Goal: Task Accomplishment & Management: Manage account settings

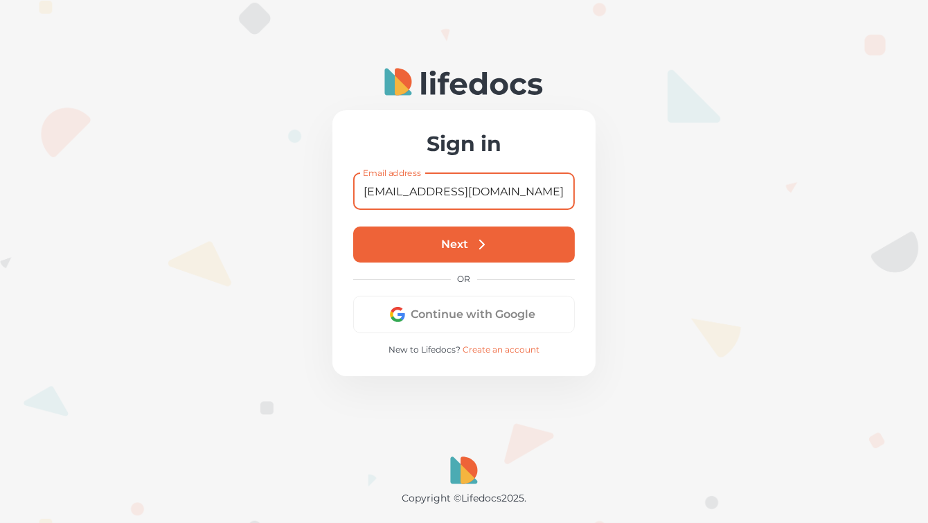
type input "[EMAIL_ADDRESS][DOMAIN_NAME]"
click at [460, 239] on button "Next" at bounding box center [464, 244] width 222 height 36
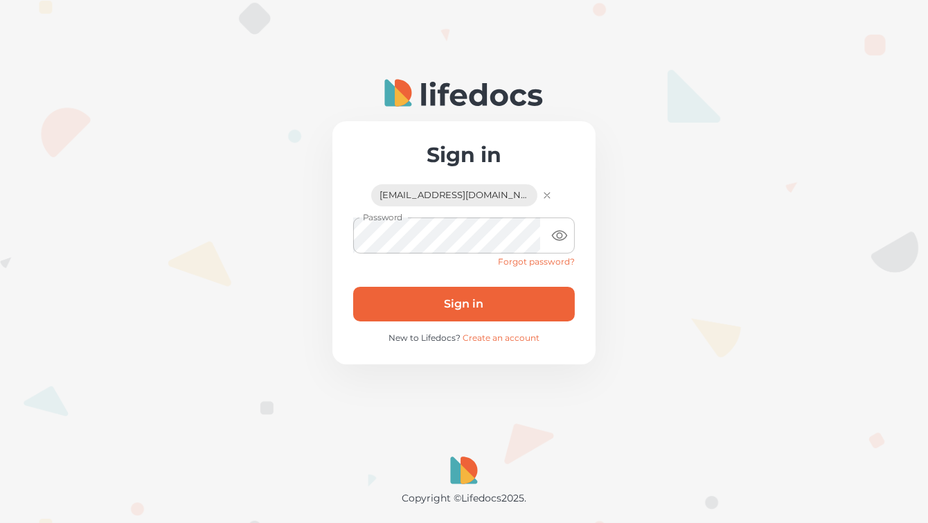
click at [457, 306] on button "Sign in" at bounding box center [464, 304] width 222 height 35
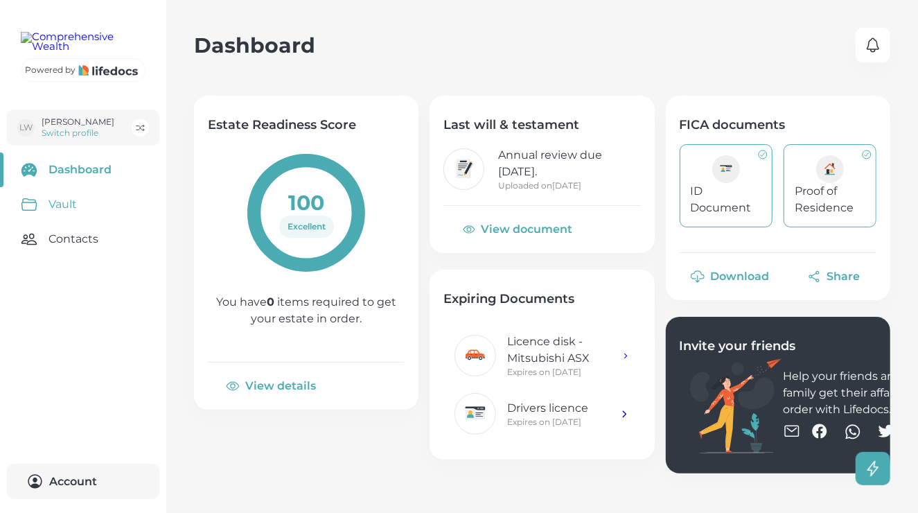
click at [69, 222] on link "Vault" at bounding box center [83, 204] width 166 height 35
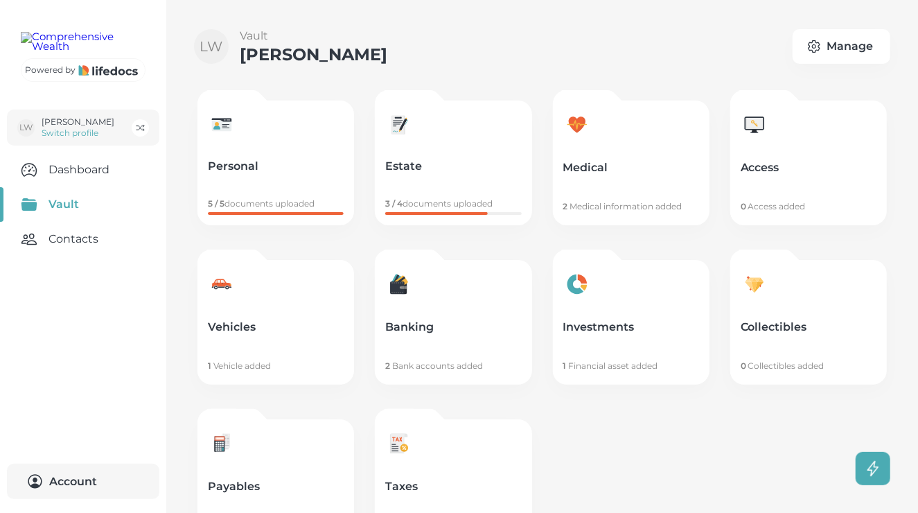
click at [264, 474] on link "Payables 5 Accounts added" at bounding box center [275, 481] width 157 height 125
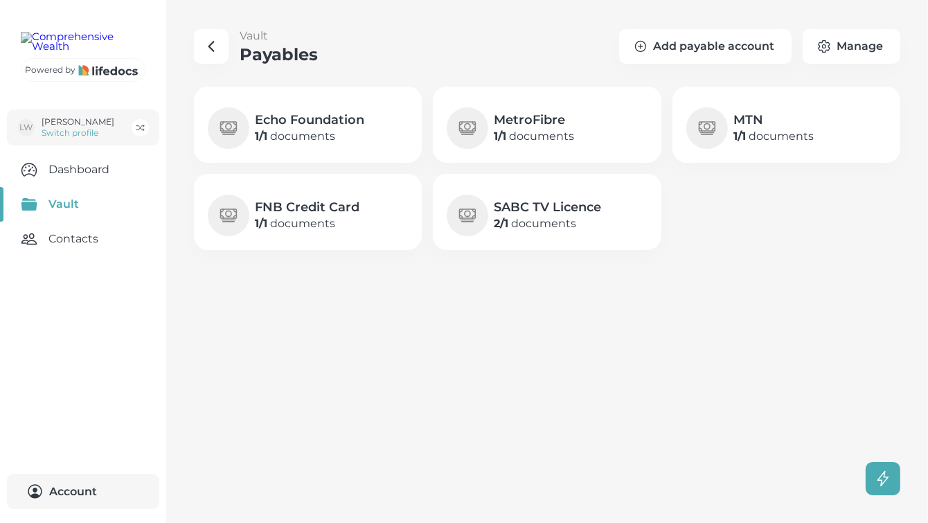
click at [759, 149] on div "MTN 1 / 1 documents" at bounding box center [787, 125] width 228 height 76
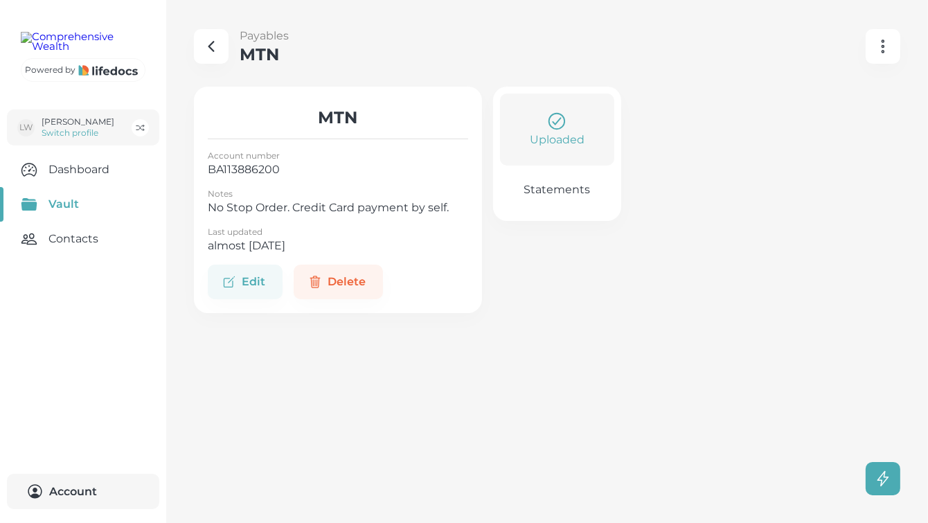
click at [571, 121] on div "Uploaded" at bounding box center [557, 129] width 100 height 37
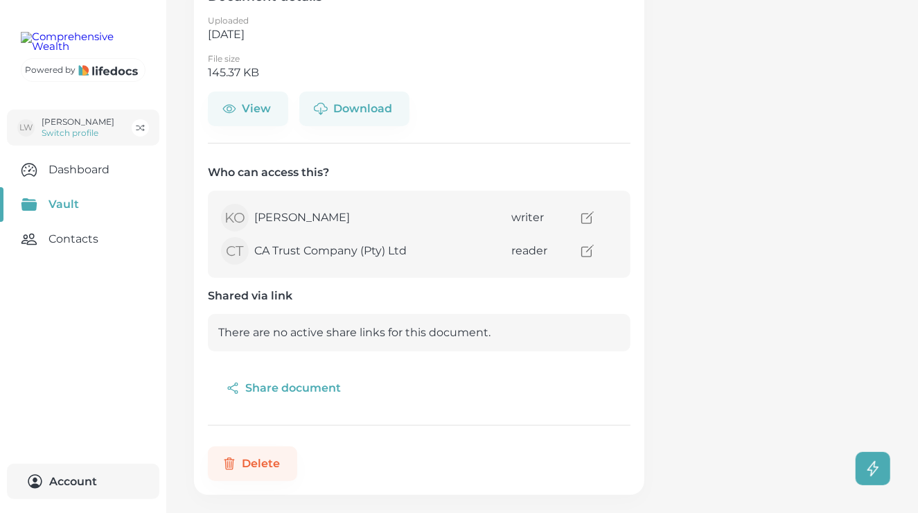
scroll to position [127, 0]
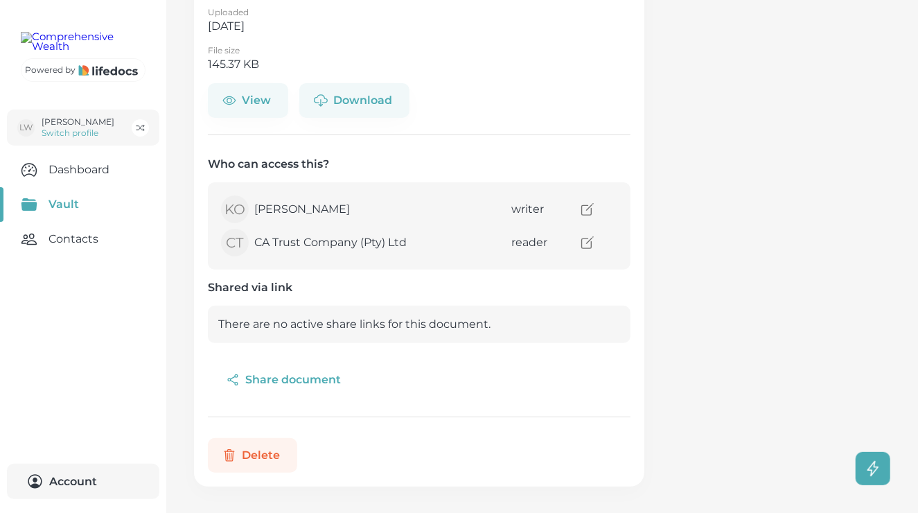
click at [242, 456] on button "Delete" at bounding box center [252, 455] width 89 height 35
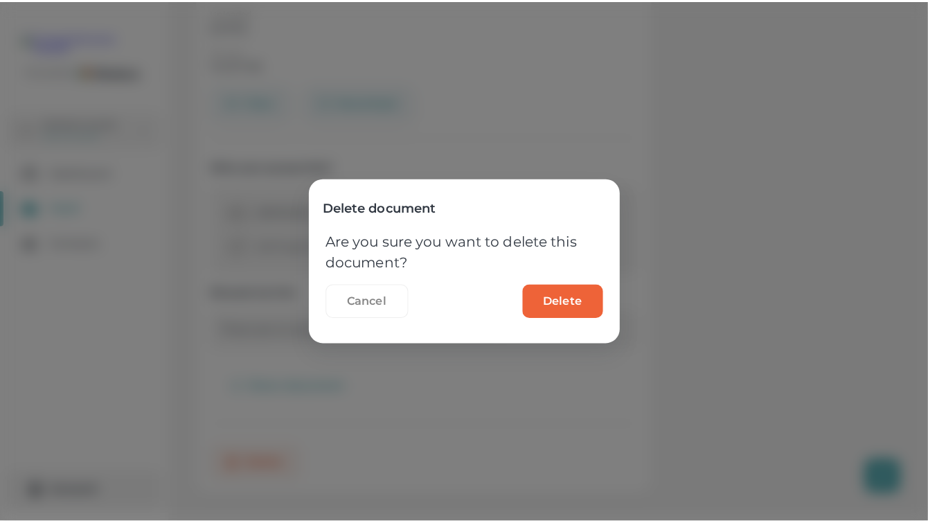
scroll to position [117, 0]
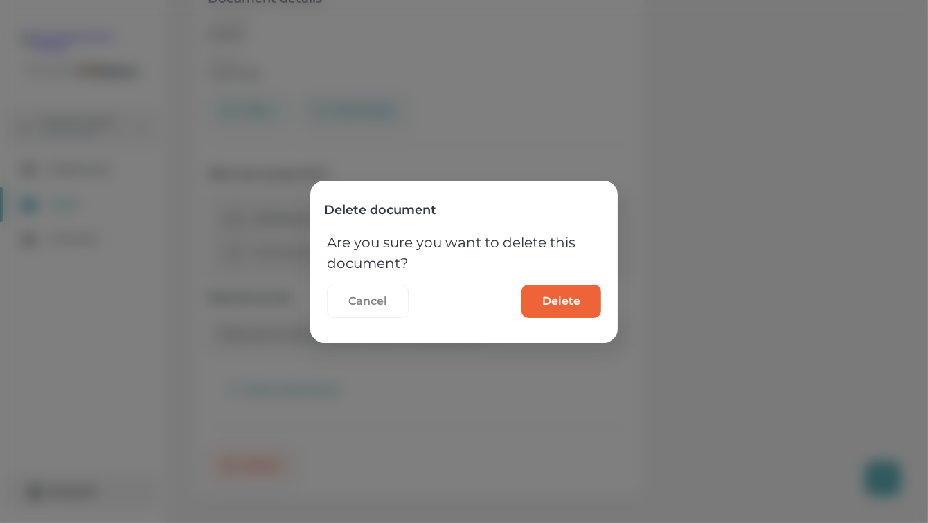
click at [558, 305] on button "Delete" at bounding box center [562, 301] width 80 height 33
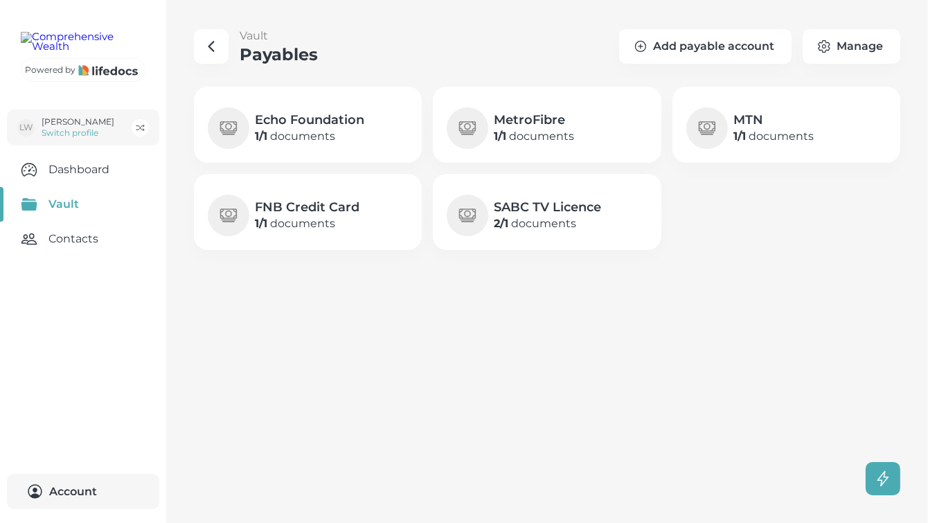
click at [743, 139] on b "1 / 1" at bounding box center [740, 136] width 12 height 13
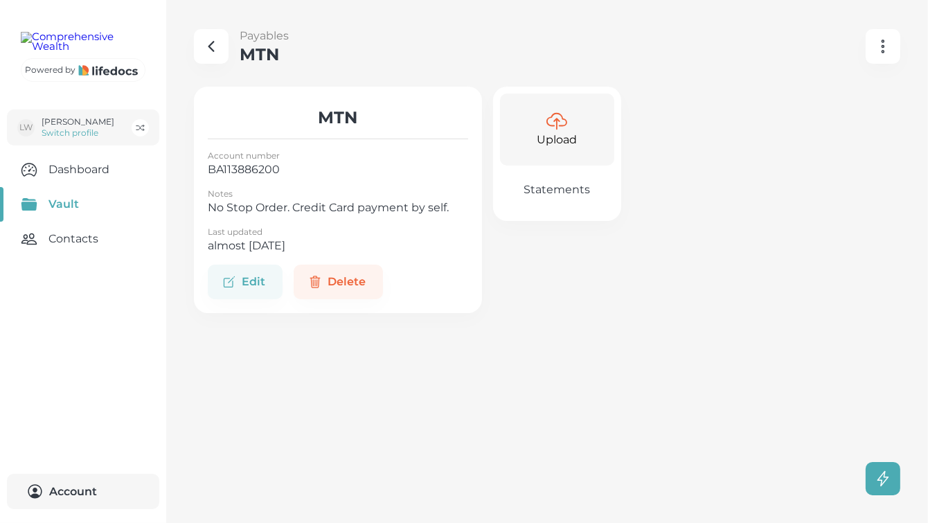
click at [558, 139] on p "Upload" at bounding box center [557, 140] width 40 height 17
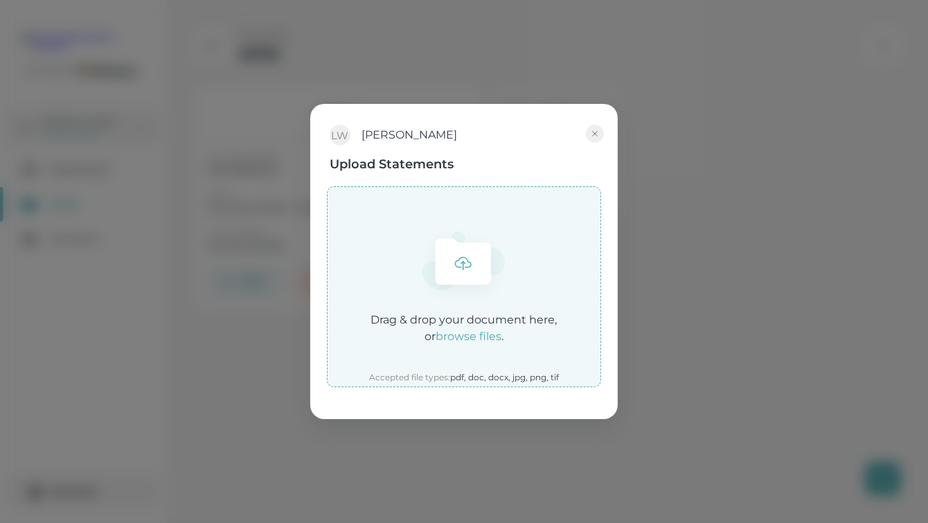
click at [469, 338] on em "browse files" at bounding box center [469, 336] width 66 height 13
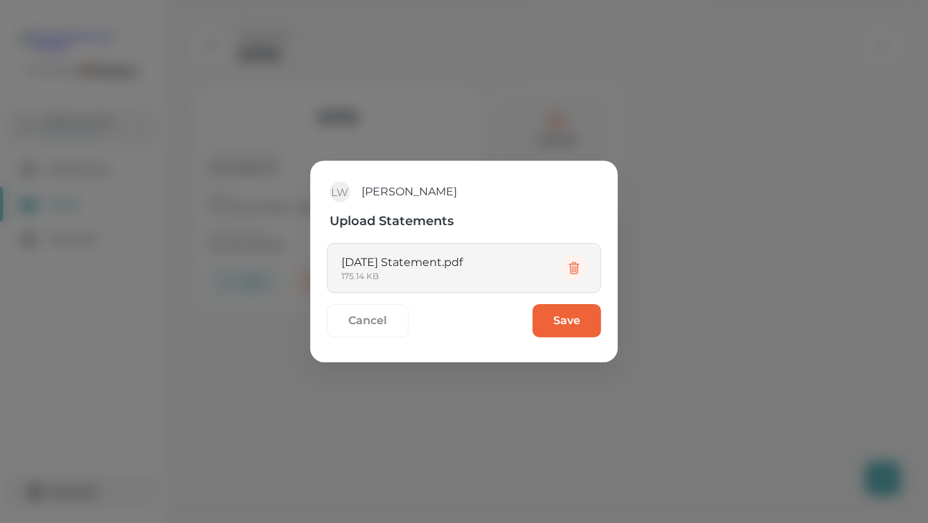
click at [562, 323] on button "Save" at bounding box center [567, 320] width 69 height 33
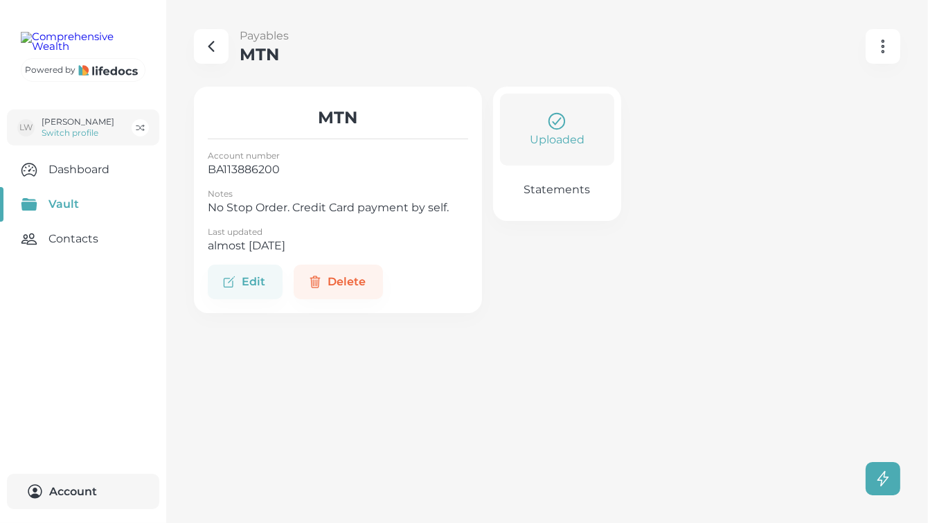
click at [204, 48] on icon "button" at bounding box center [211, 46] width 17 height 17
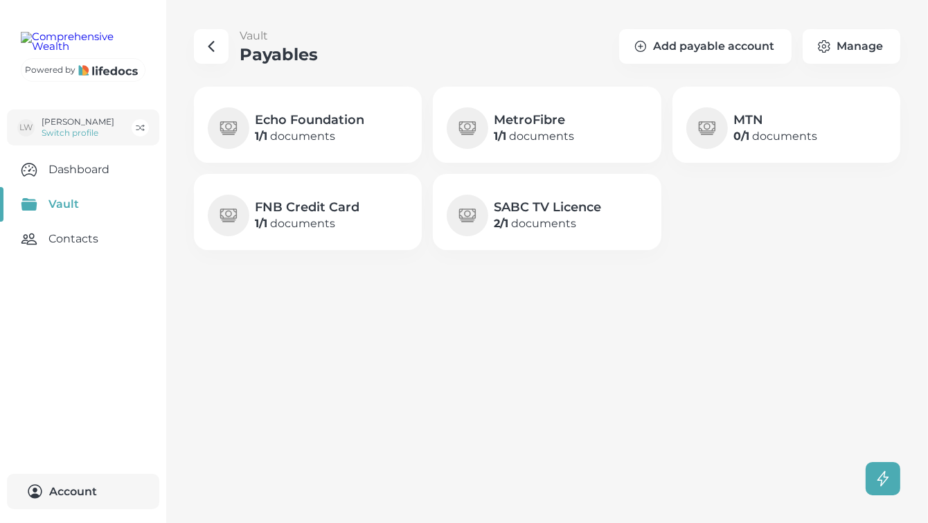
click at [501, 211] on h4 "SABC TV Licence" at bounding box center [547, 207] width 107 height 17
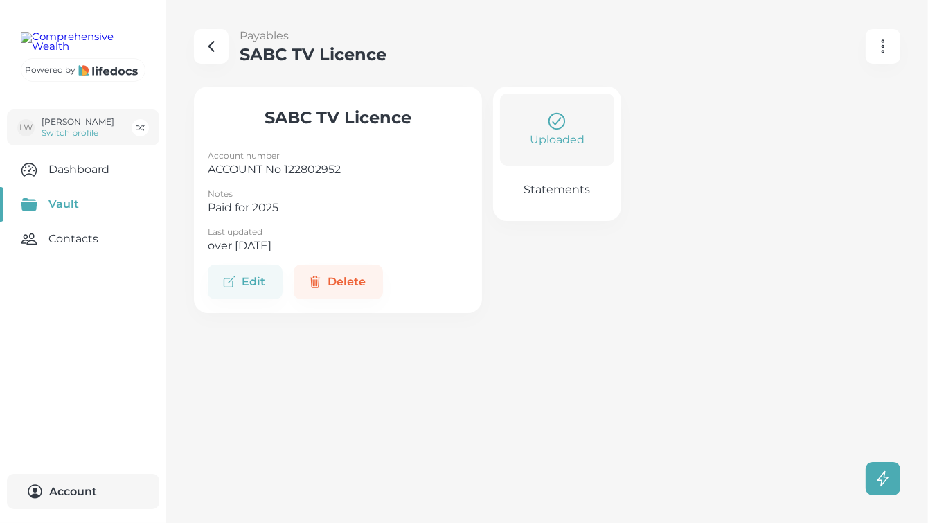
click at [569, 127] on div "Uploaded" at bounding box center [557, 129] width 100 height 37
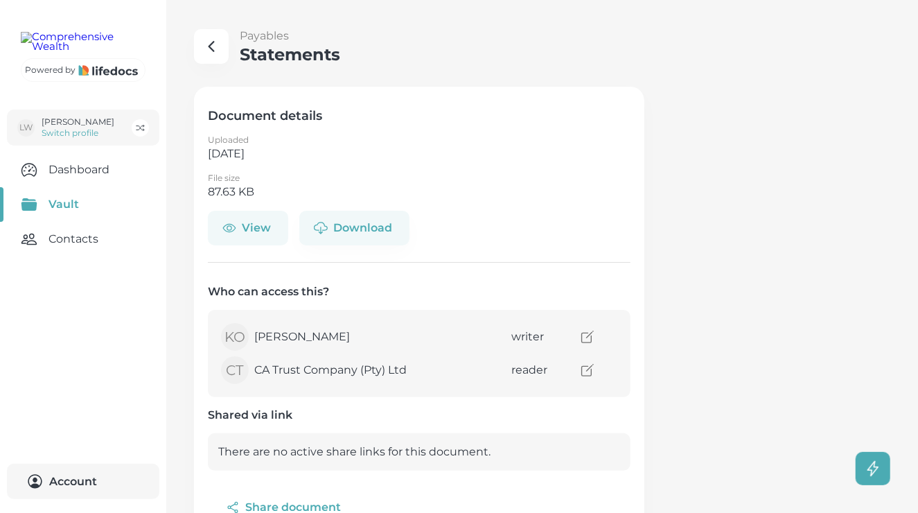
click at [245, 231] on button "View" at bounding box center [248, 228] width 80 height 35
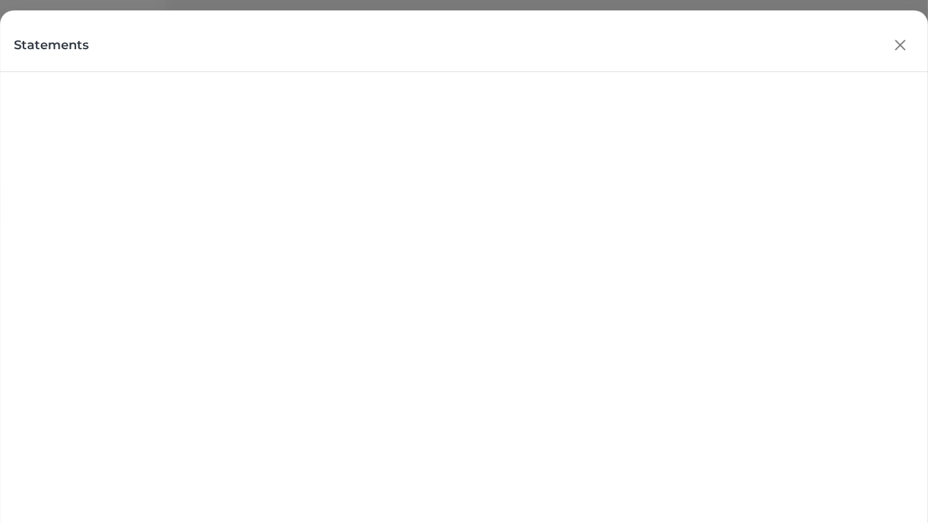
click at [897, 49] on icon "button" at bounding box center [900, 45] width 21 height 21
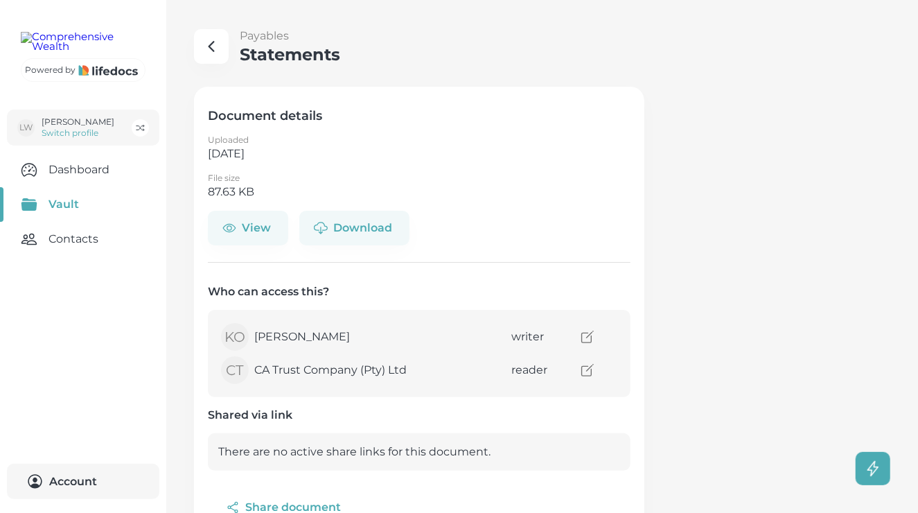
click at [217, 48] on icon "button" at bounding box center [211, 46] width 17 height 17
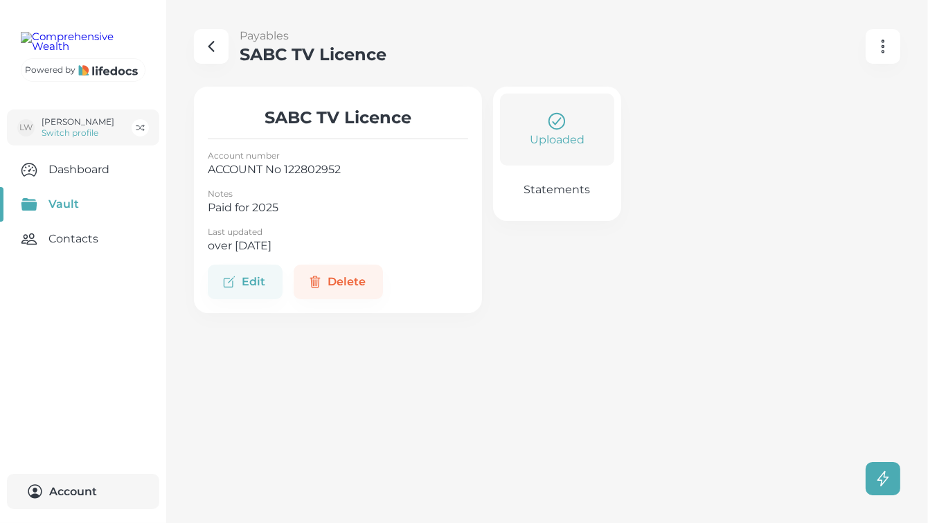
click at [217, 48] on icon "button" at bounding box center [211, 46] width 17 height 17
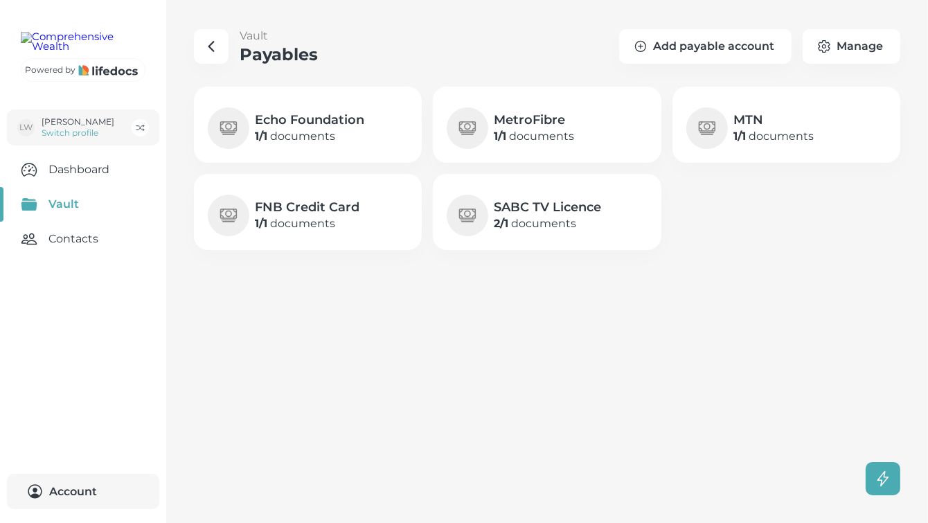
click at [217, 48] on icon "button" at bounding box center [211, 46] width 17 height 17
